Goal: Information Seeking & Learning: Learn about a topic

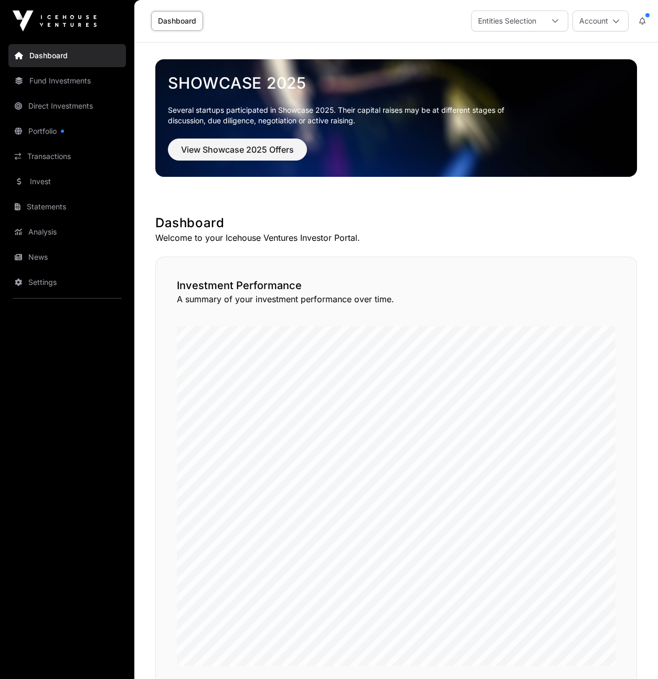
click at [41, 127] on link "Portfolio" at bounding box center [67, 131] width 118 height 23
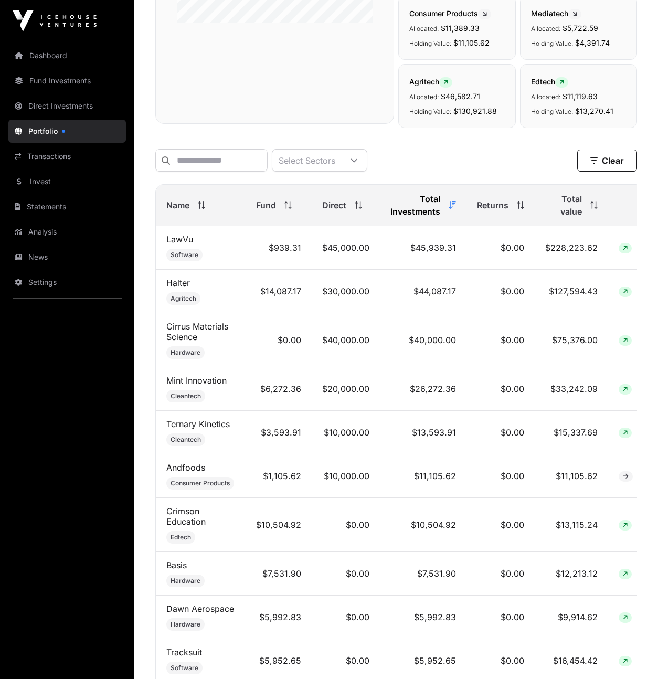
scroll to position [343, 0]
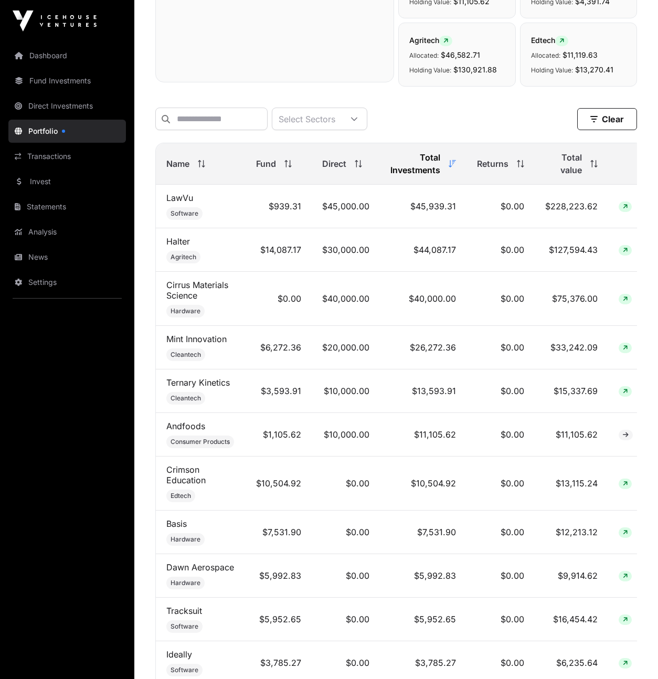
click at [215, 344] on link "Mint Innovation" at bounding box center [196, 339] width 60 height 10
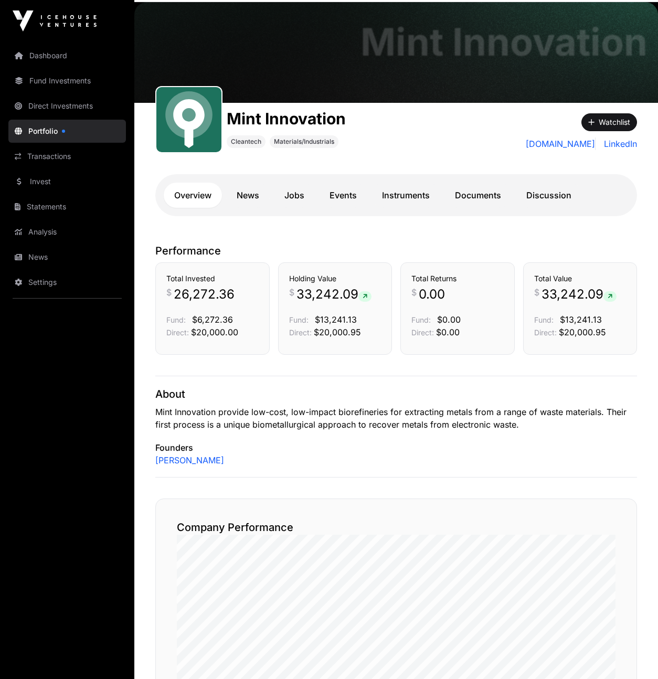
scroll to position [43, 0]
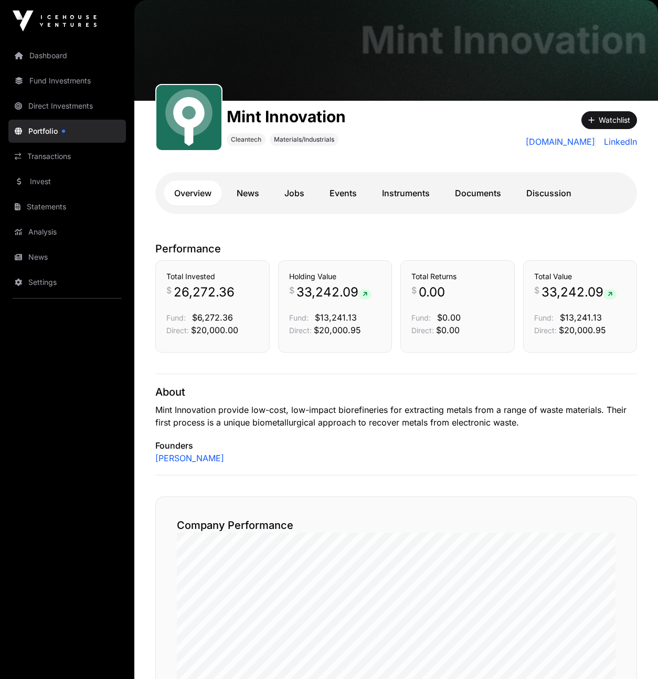
click at [474, 194] on link "Documents" at bounding box center [478, 193] width 67 height 25
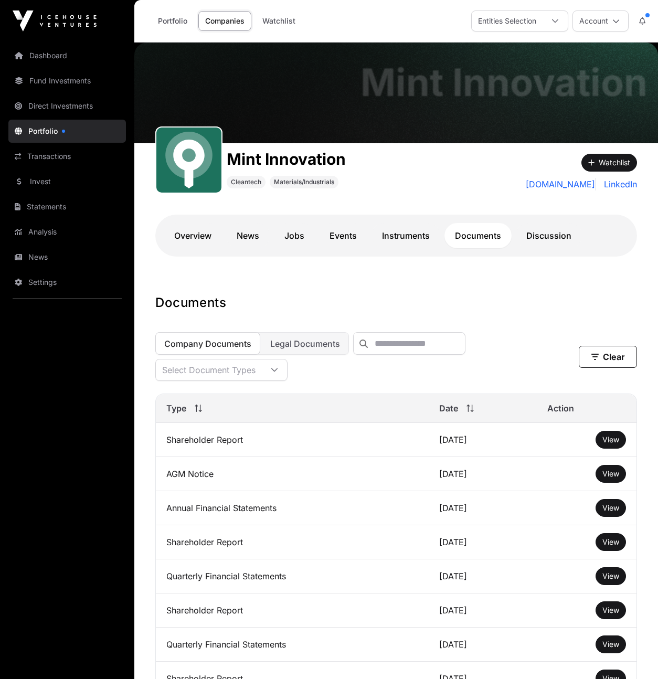
click at [398, 241] on link "Instruments" at bounding box center [406, 235] width 69 height 25
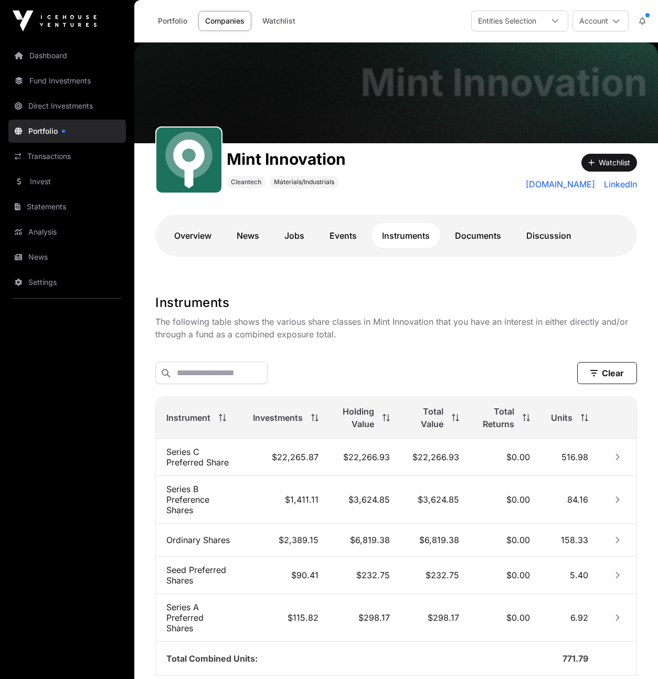
click at [50, 101] on link "Direct Investments" at bounding box center [67, 105] width 118 height 23
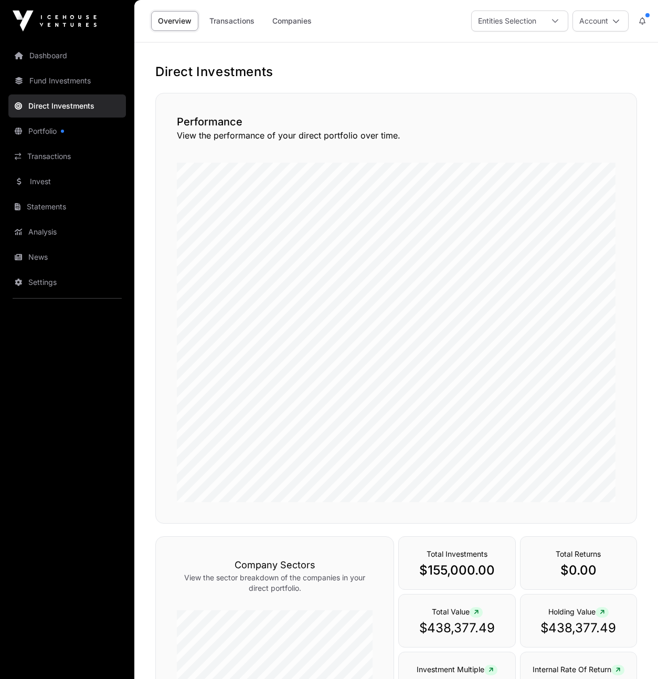
click at [280, 18] on link "Companies" at bounding box center [292, 21] width 53 height 20
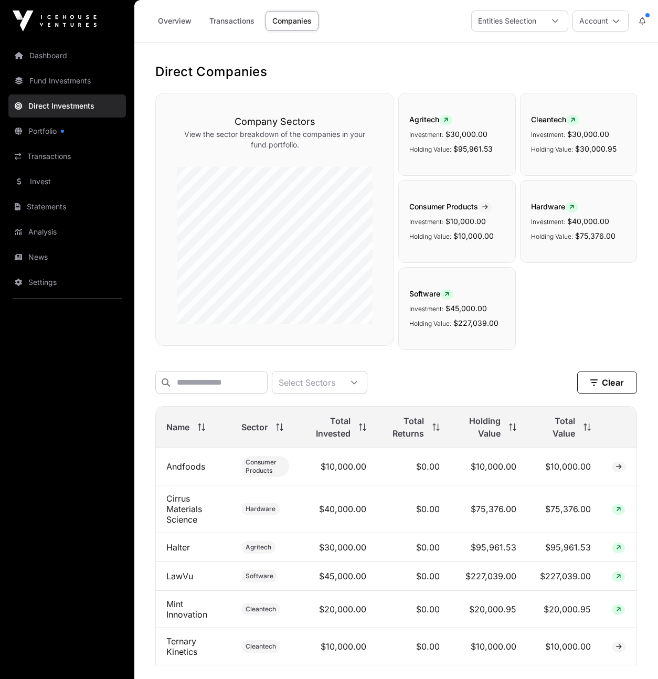
click at [51, 58] on link "Dashboard" at bounding box center [67, 55] width 118 height 23
